Goal: Task Accomplishment & Management: Manage account settings

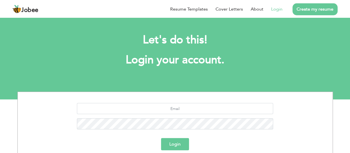
click at [277, 8] on link "Login" at bounding box center [276, 9] width 11 height 7
click at [167, 109] on input "text" at bounding box center [175, 108] width 196 height 11
type input "[EMAIL_ADDRESS][DOMAIN_NAME]"
click at [170, 144] on button "Login" at bounding box center [175, 144] width 28 height 12
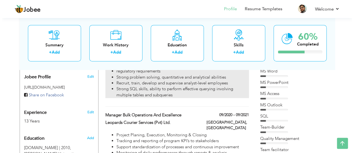
scroll to position [222, 0]
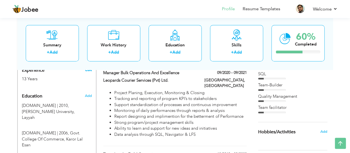
click at [88, 70] on link "Edit" at bounding box center [88, 69] width 7 height 5
type input "Dianat"
type input "[PERSON_NAME]"
type input "03450535107"
select select "number:166"
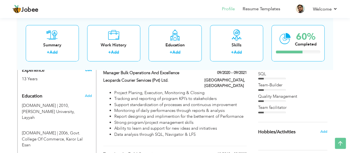
type input "Layyah"
select select "number:15"
type input "Leopards Courier Services (Pvt) Ltd."
type input "Regional Data Analyst & Operations Excellence"
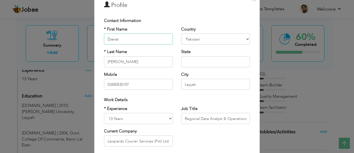
scroll to position [27, 0]
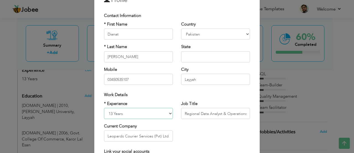
click at [148, 109] on select "Entry Level Less than 1 Year 1 Year 2 Years 3 Years 4 Years 5 Years 6 Years 7 Y…" at bounding box center [138, 113] width 69 height 11
select select "number:17"
click at [104, 108] on select "Entry Level Less than 1 Year 1 Year 2 Years 3 Years 4 Years 5 Years 6 Years 7 Y…" at bounding box center [138, 113] width 69 height 11
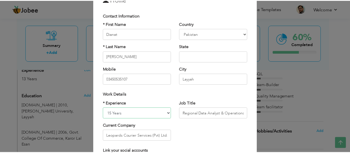
scroll to position [95, 0]
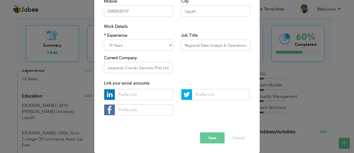
click at [207, 138] on button "Save" at bounding box center [212, 137] width 25 height 11
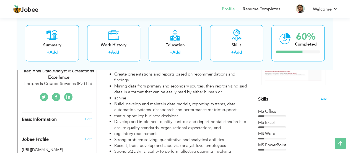
scroll to position [120, 0]
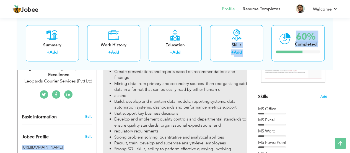
drag, startPoint x: 246, startPoint y: 40, endPoint x: 181, endPoint y: 97, distance: 87.2
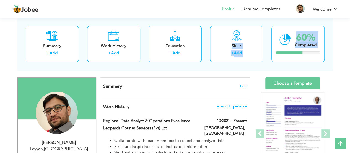
scroll to position [0, 0]
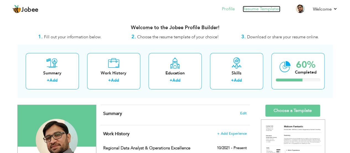
click at [258, 8] on link "Resume Templates" at bounding box center [262, 9] width 38 height 6
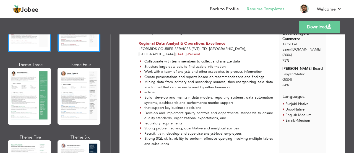
scroll to position [79, 0]
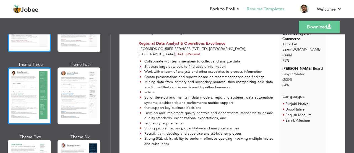
click at [34, 98] on div at bounding box center [29, 95] width 43 height 57
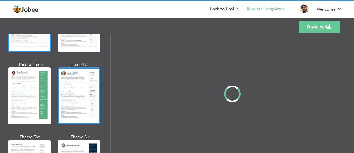
scroll to position [0, 0]
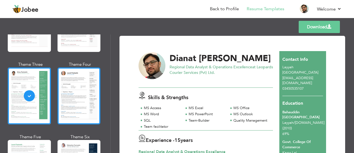
click at [81, 101] on div at bounding box center [79, 95] width 43 height 57
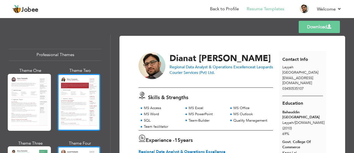
click at [76, 99] on div at bounding box center [79, 102] width 43 height 57
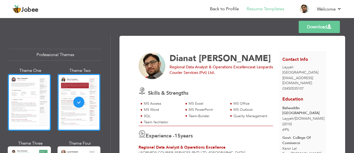
click at [34, 99] on div at bounding box center [29, 102] width 43 height 57
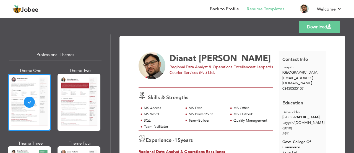
click at [323, 27] on link "Download" at bounding box center [319, 27] width 41 height 12
